Goal: Information Seeking & Learning: Learn about a topic

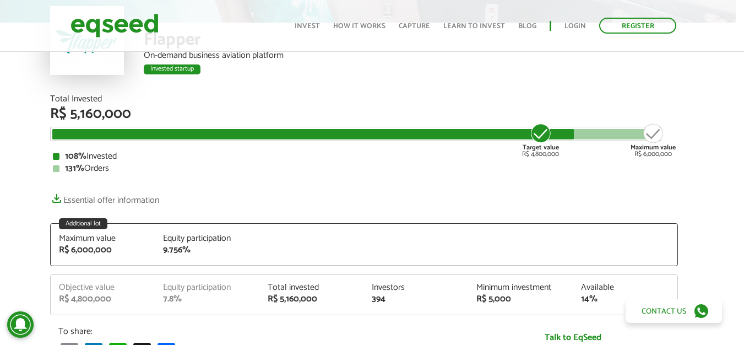
scroll to position [94, 8]
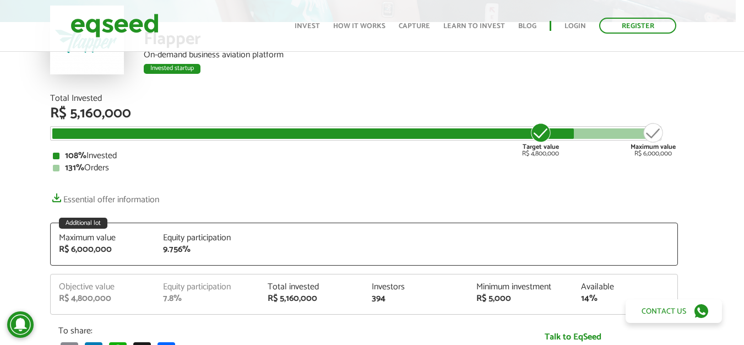
click at [86, 116] on font "R$ 5,160,000" at bounding box center [90, 113] width 81 height 24
copy font "5,160,000"
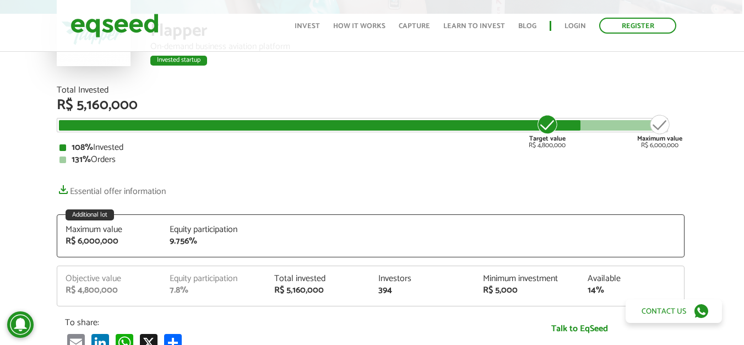
scroll to position [102, 2]
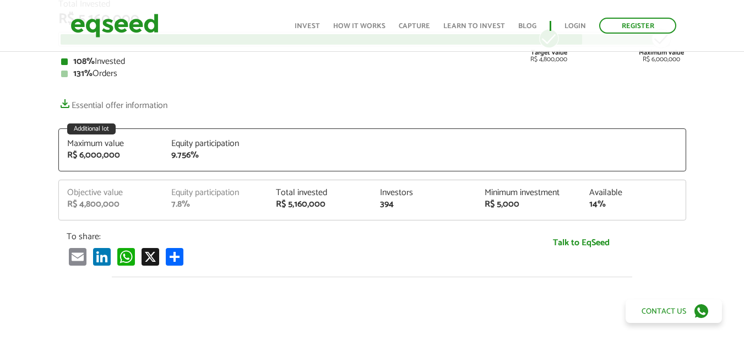
scroll to position [189, 0]
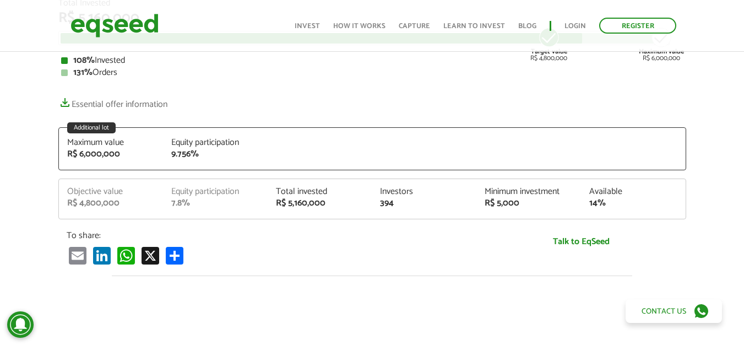
click at [175, 205] on font "7.8%" at bounding box center [180, 203] width 19 height 15
copy font "7.8"
